Goal: Find specific page/section: Find specific page/section

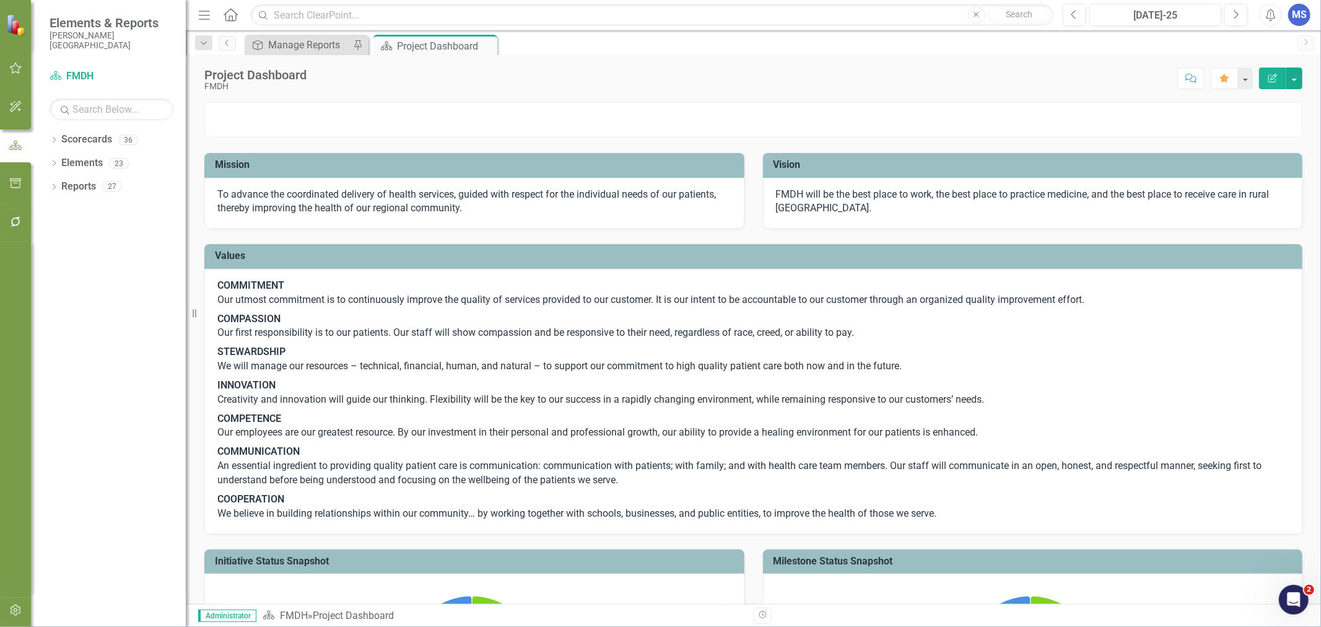
click at [53, 165] on icon at bounding box center [54, 163] width 3 height 6
click at [51, 138] on icon "Dropdown" at bounding box center [54, 141] width 9 height 7
click at [59, 165] on icon "Dropdown" at bounding box center [60, 162] width 9 height 7
drag, startPoint x: 73, startPoint y: 235, endPoint x: 1285, endPoint y: 355, distance: 1217.5
click at [73, 235] on icon "Dropdown" at bounding box center [72, 232] width 9 height 7
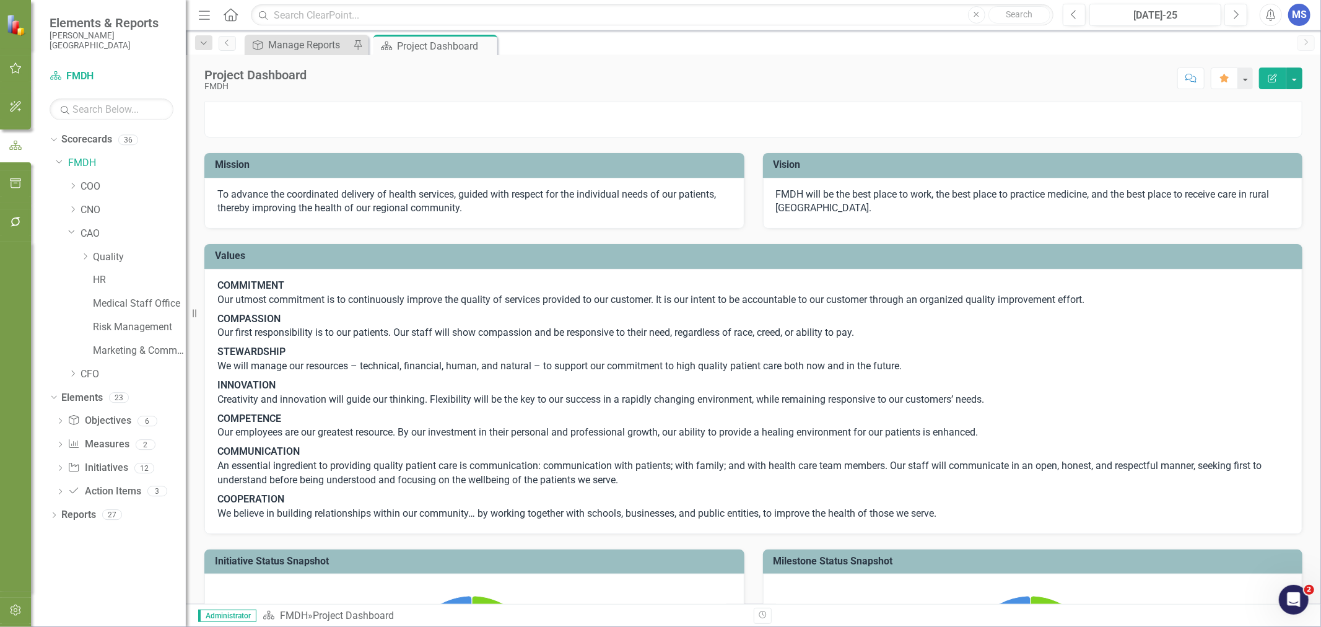
drag, startPoint x: 83, startPoint y: 258, endPoint x: 87, endPoint y: 268, distance: 11.2
click at [83, 258] on icon "Dropdown" at bounding box center [85, 256] width 9 height 7
click at [106, 282] on link "Informatics" at bounding box center [145, 280] width 81 height 14
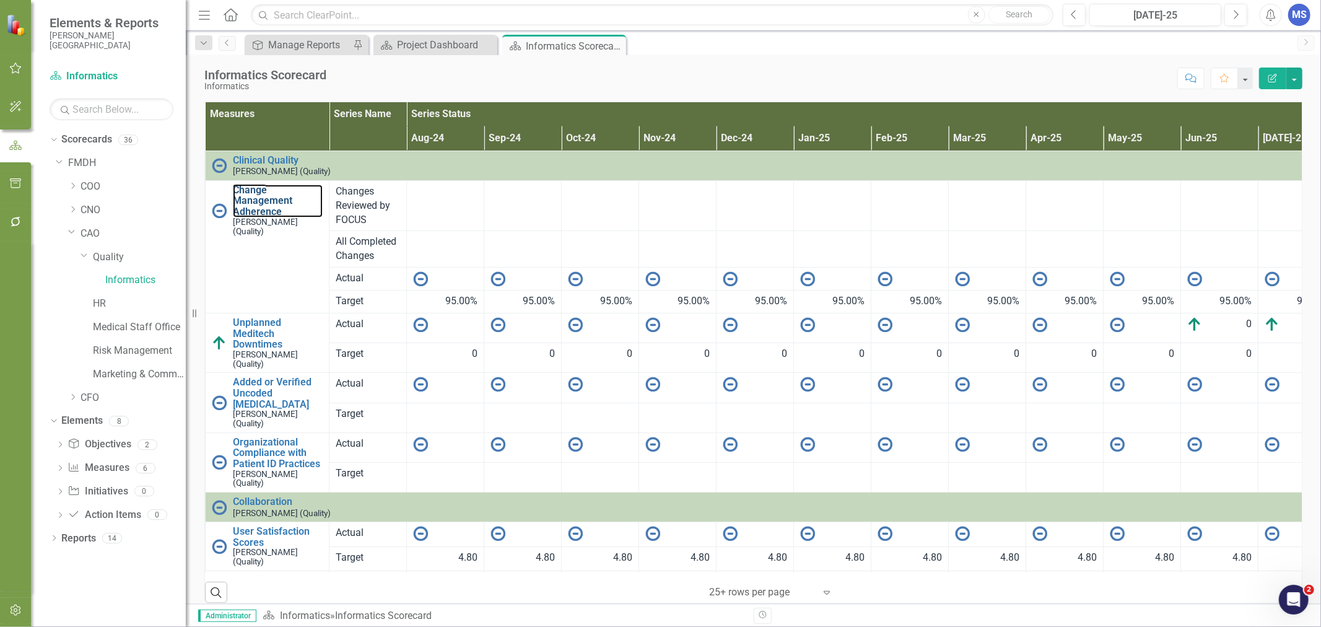
click at [248, 196] on link "Change Management Adherence" at bounding box center [278, 201] width 90 height 33
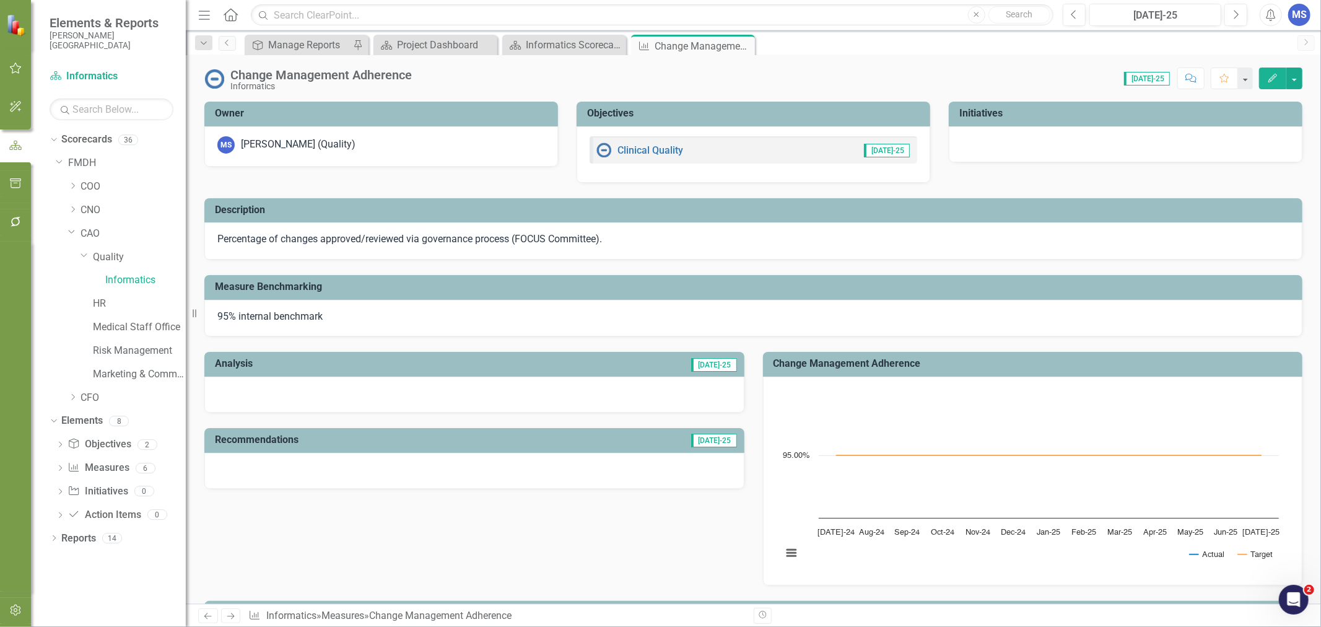
drag, startPoint x: 745, startPoint y: 46, endPoint x: 787, endPoint y: 1, distance: 62.3
click at [0, 0] on icon at bounding box center [0, 0] width 0 height 0
